Goal: Subscribe to service/newsletter

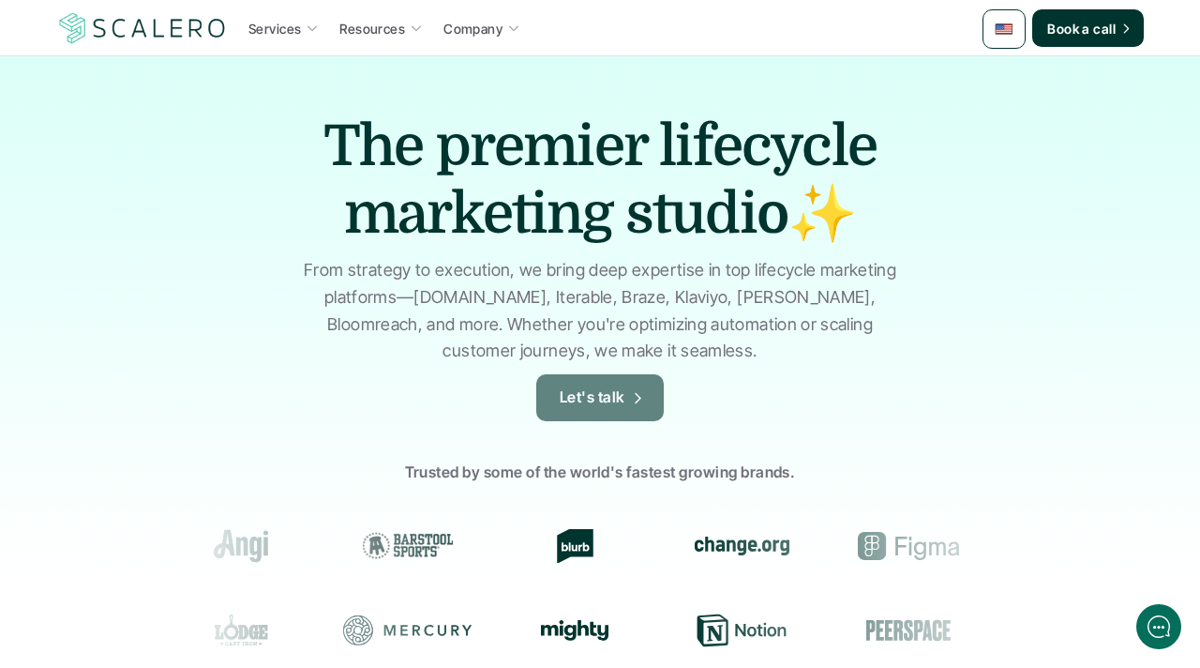
click at [596, 380] on link "Let's talk" at bounding box center [600, 397] width 128 height 47
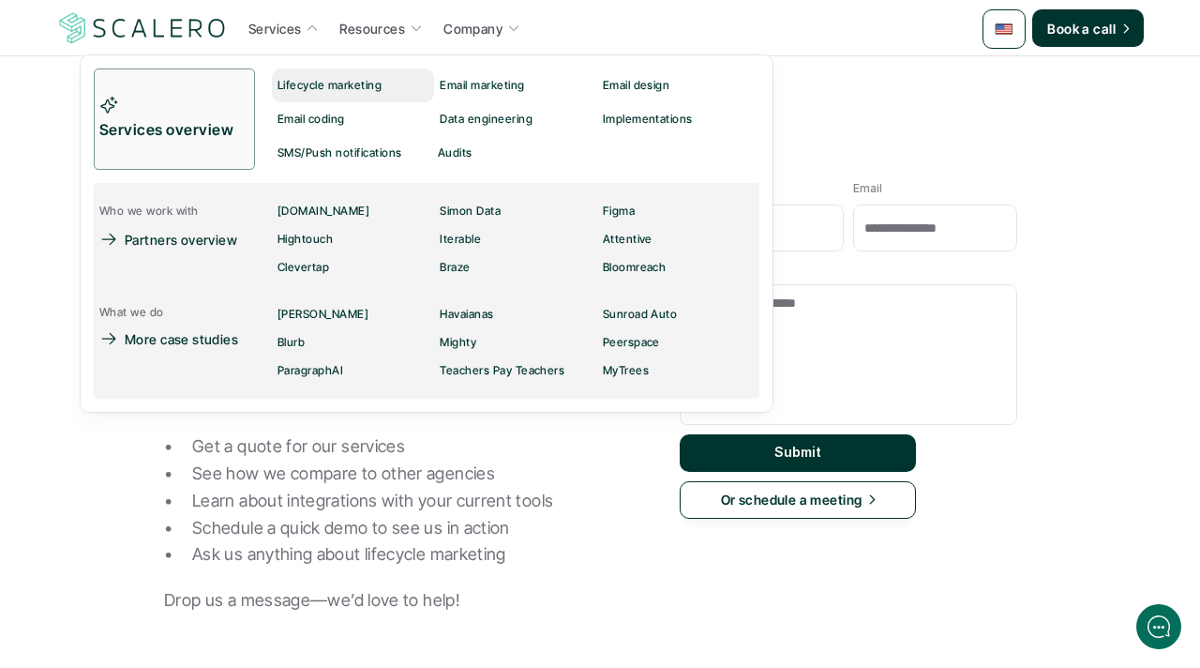
click at [312, 79] on p "Lifecycle marketing" at bounding box center [330, 85] width 104 height 13
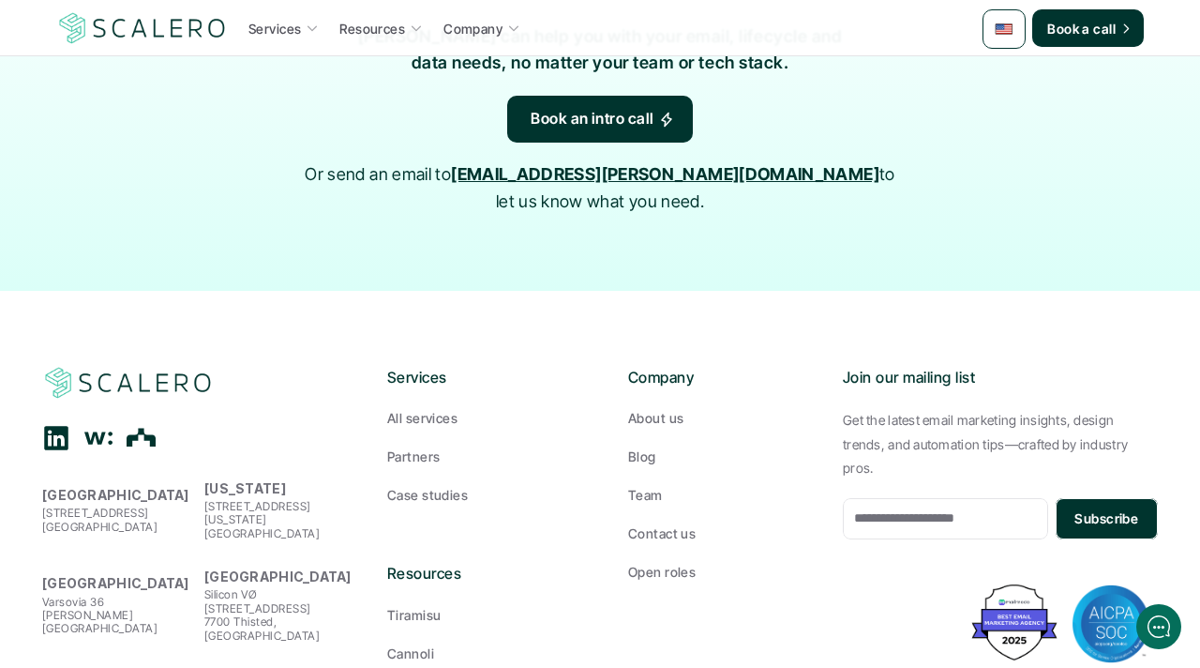
scroll to position [4294, 0]
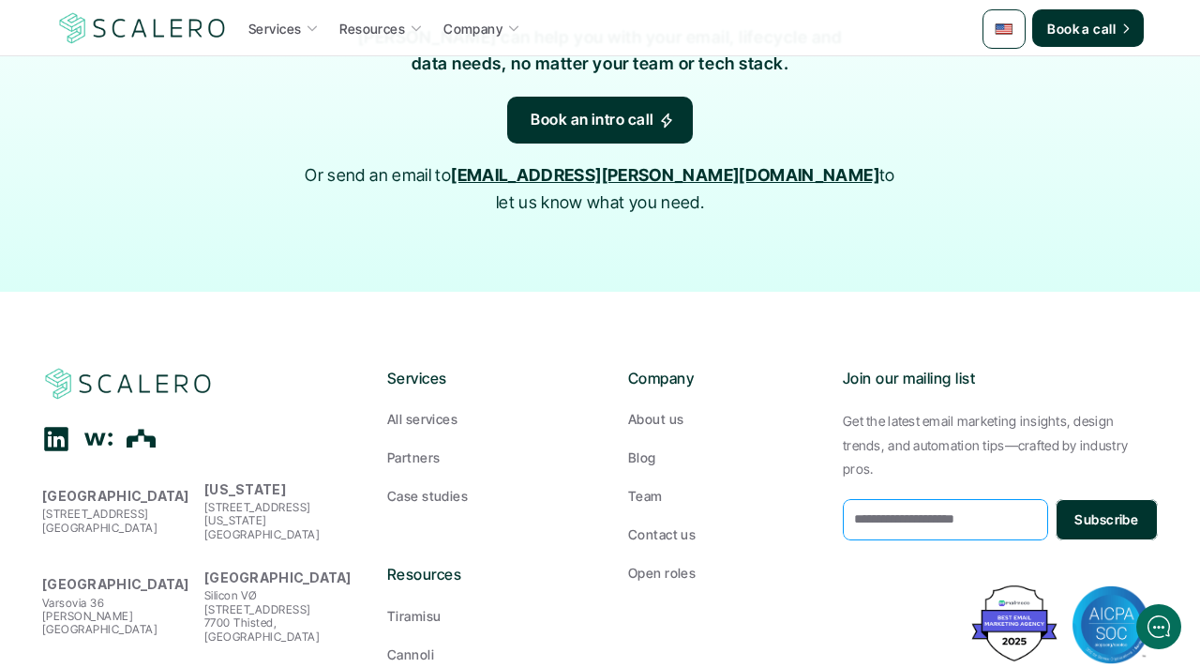
click at [891, 499] on input "email" at bounding box center [945, 519] width 205 height 41
type input "**********"
click at [1066, 499] on button "Subscribe" at bounding box center [1107, 519] width 102 height 41
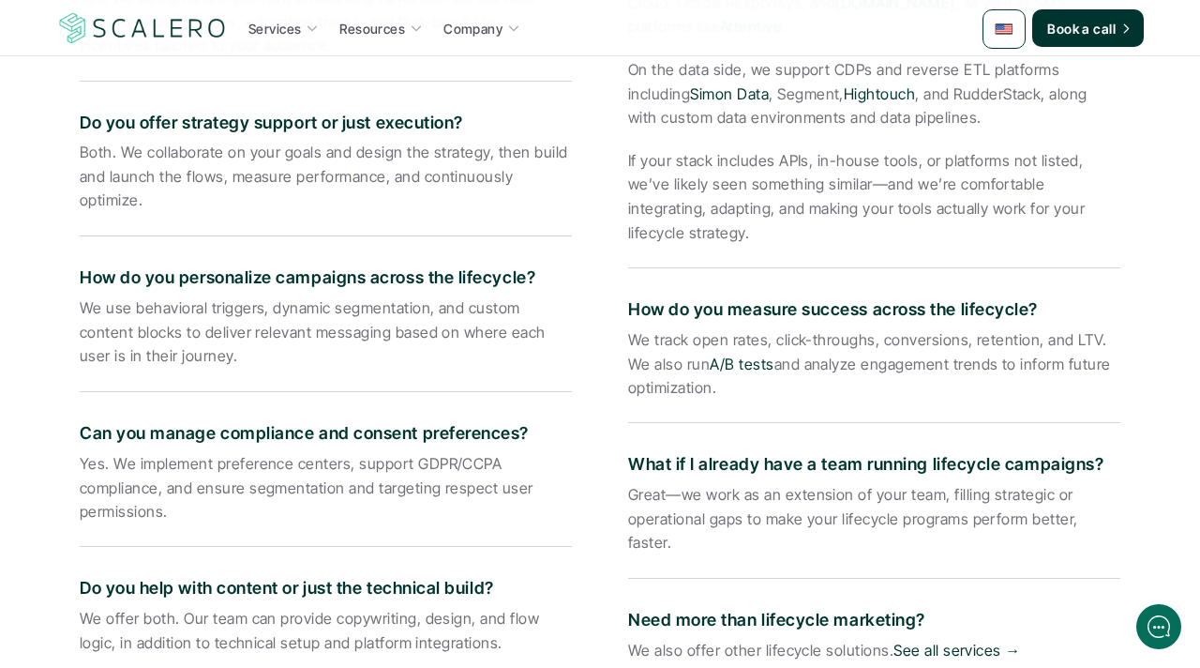
scroll to position [3459, 0]
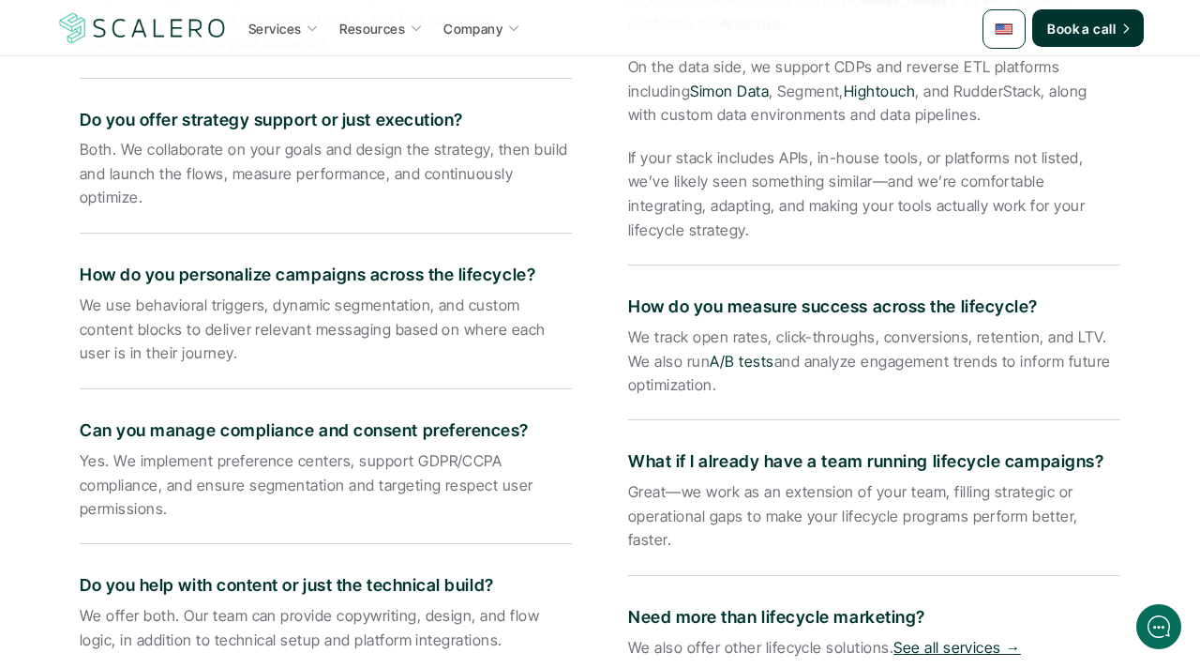
click at [930, 638] on link "See all services →" at bounding box center [958, 647] width 128 height 19
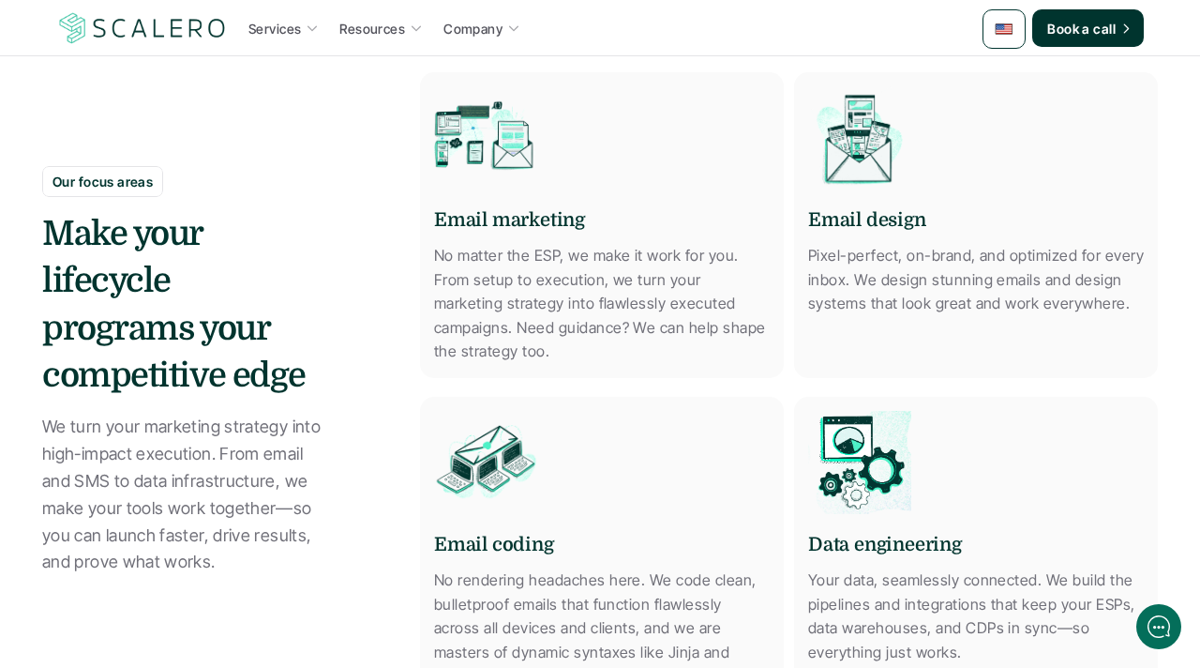
scroll to position [948, 0]
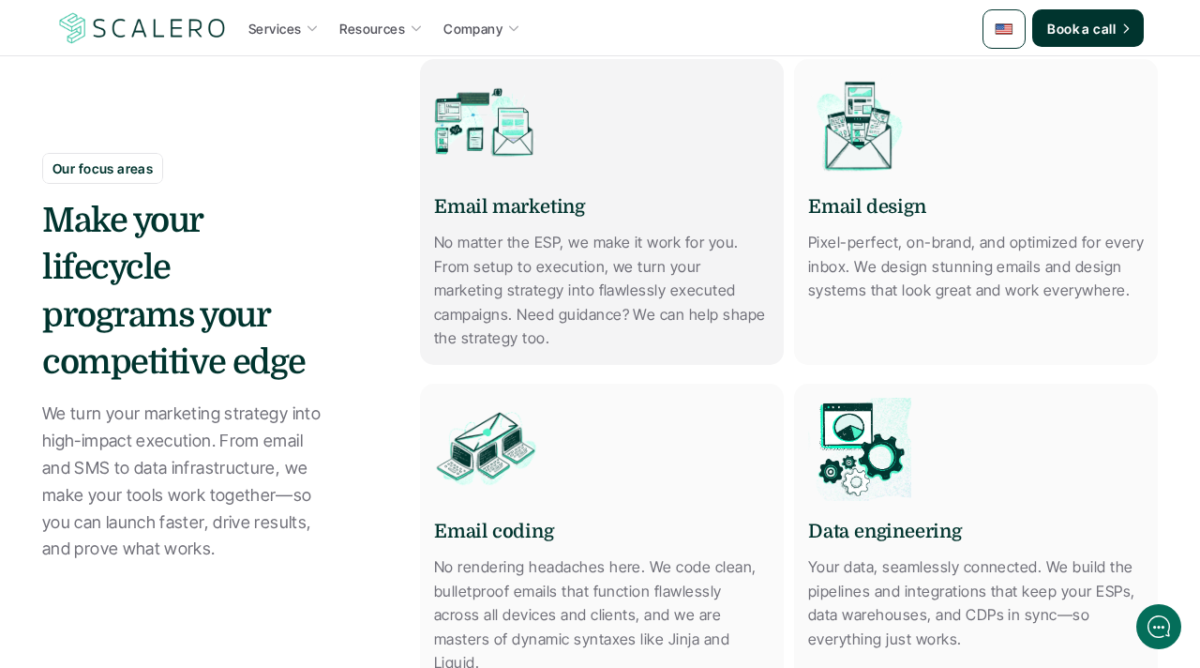
click at [473, 318] on p "No matter the ESP, we make it work for you. From setup to execution, we turn yo…" at bounding box center [602, 291] width 336 height 120
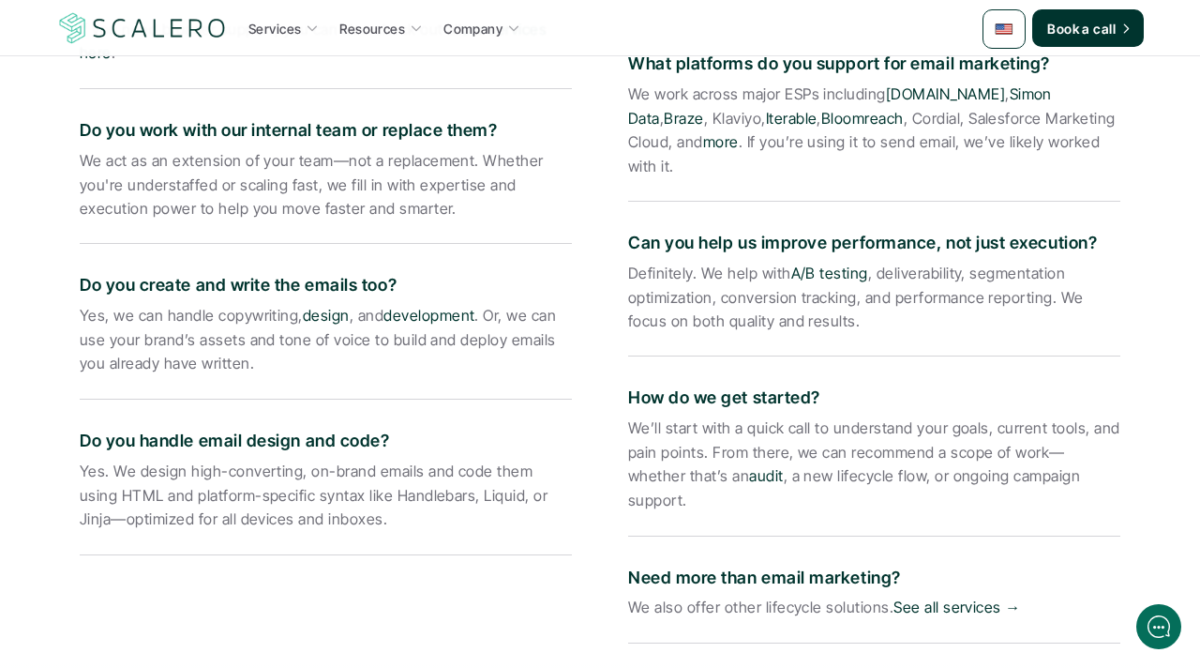
scroll to position [3139, 0]
